Goal: Information Seeking & Learning: Find specific fact

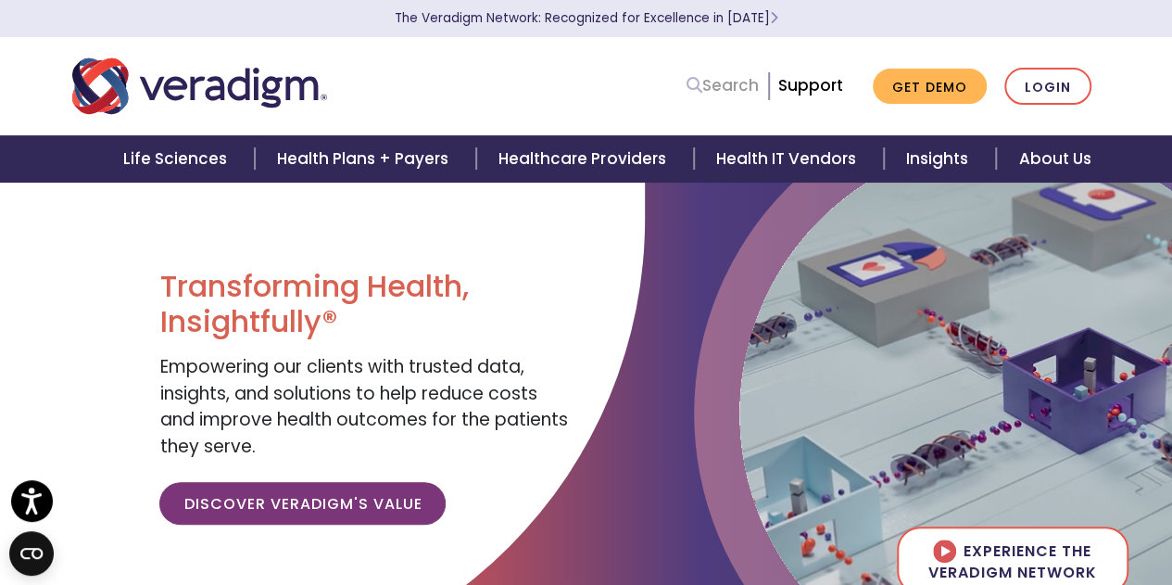
click at [736, 81] on link "Search" at bounding box center [723, 85] width 72 height 25
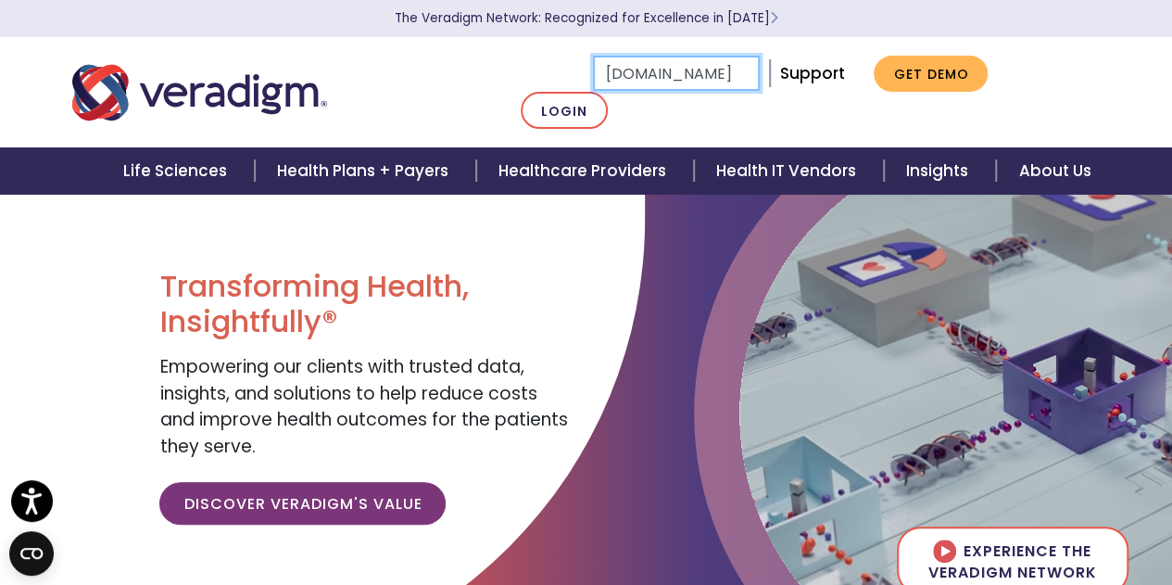
type input "[DOMAIN_NAME]"
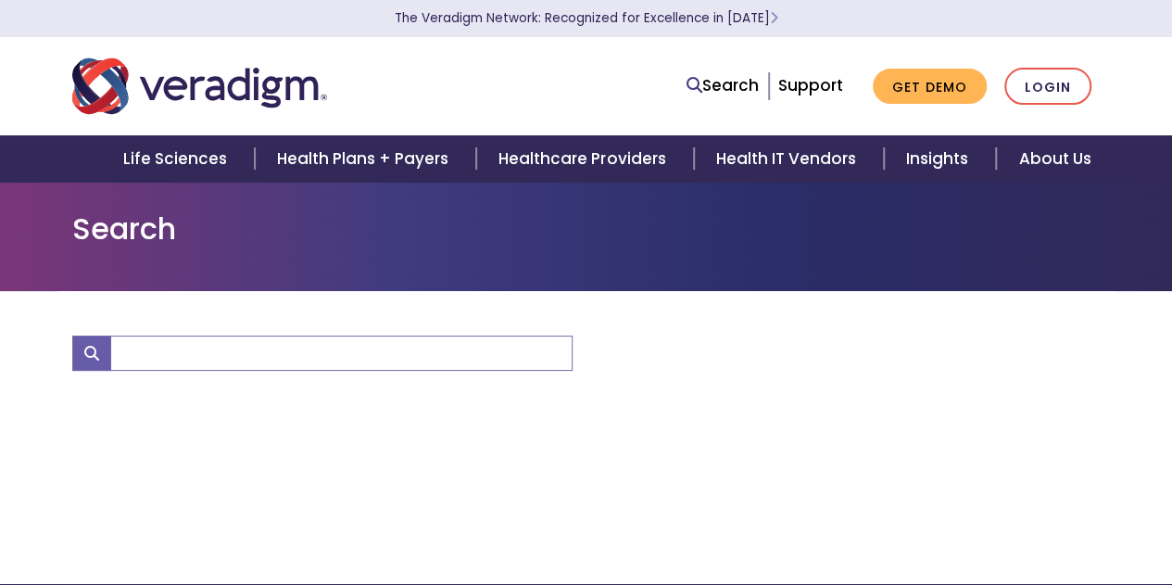
type input "[DOMAIN_NAME]"
